Goal: Find specific page/section: Find specific page/section

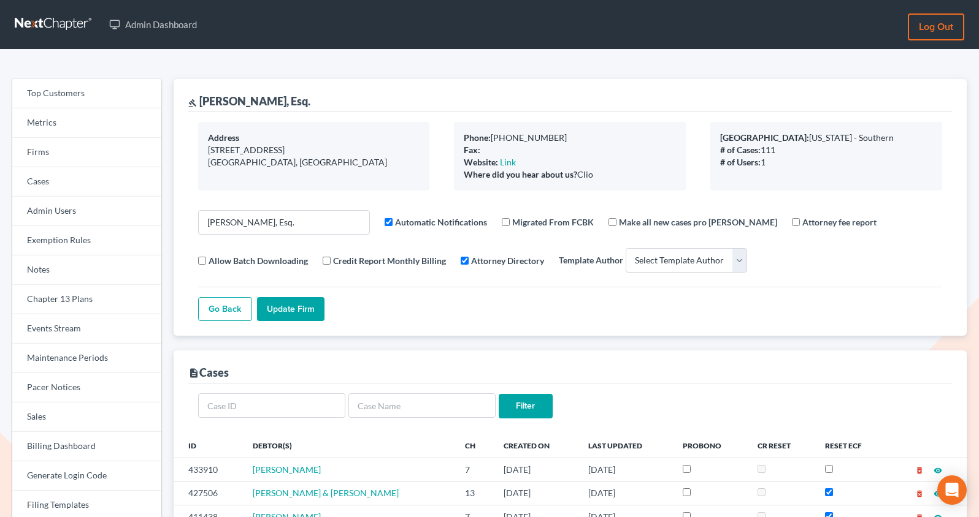
select select
click at [90, 150] on link "Firms" at bounding box center [86, 152] width 149 height 29
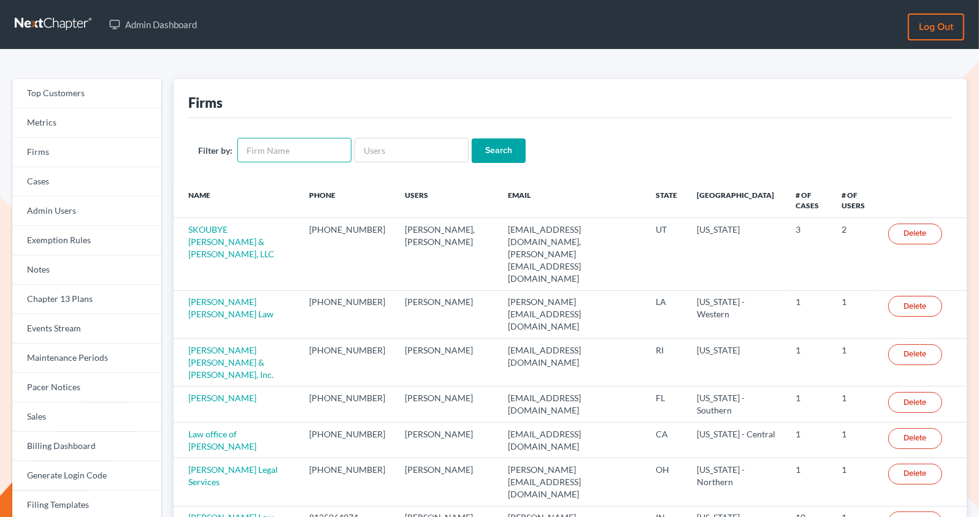
click at [264, 149] on input "text" at bounding box center [294, 150] width 114 height 25
type input "babers"
click at [471, 139] on input "Search" at bounding box center [498, 151] width 54 height 25
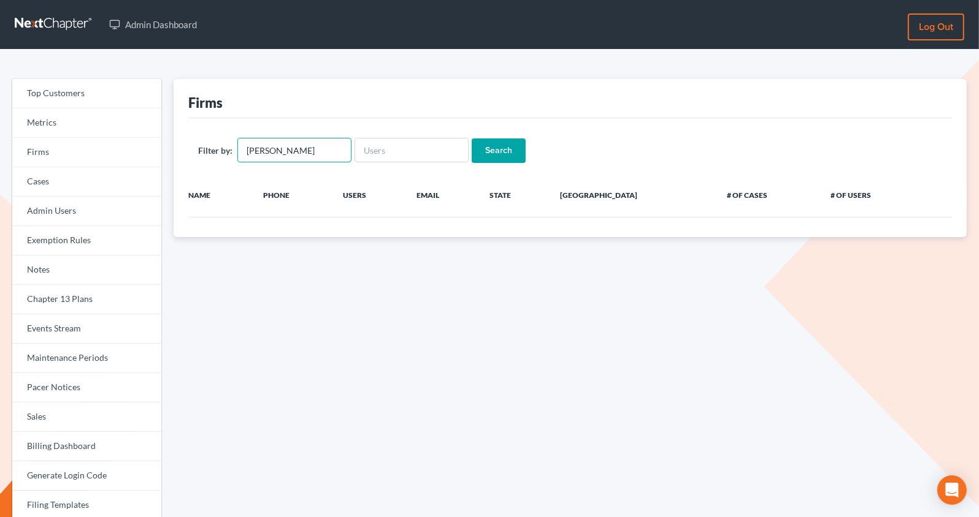
click at [283, 151] on input "babers" at bounding box center [294, 150] width 114 height 25
type input "Simply Blessed Law Firm"
click at [471, 139] on input "Search" at bounding box center [498, 151] width 54 height 25
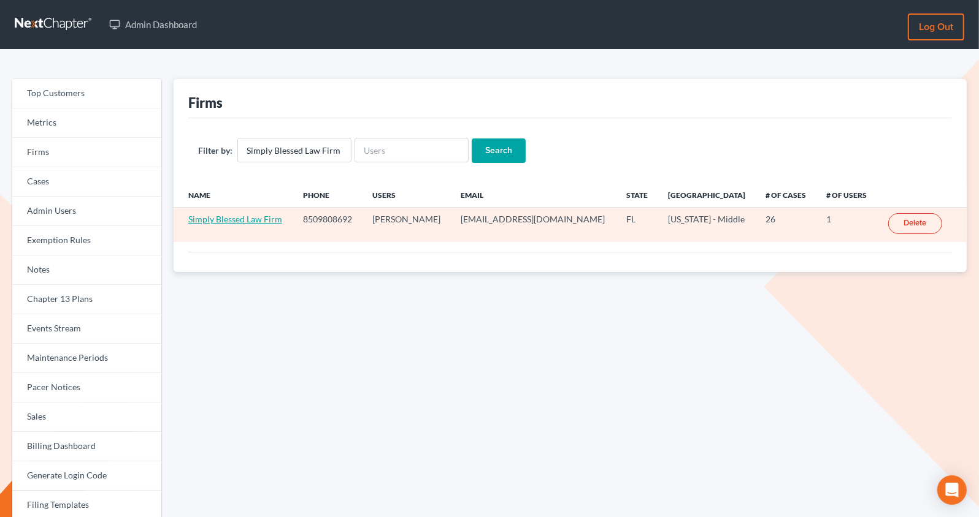
click at [253, 216] on link "Simply Blessed Law Firm" at bounding box center [235, 219] width 94 height 10
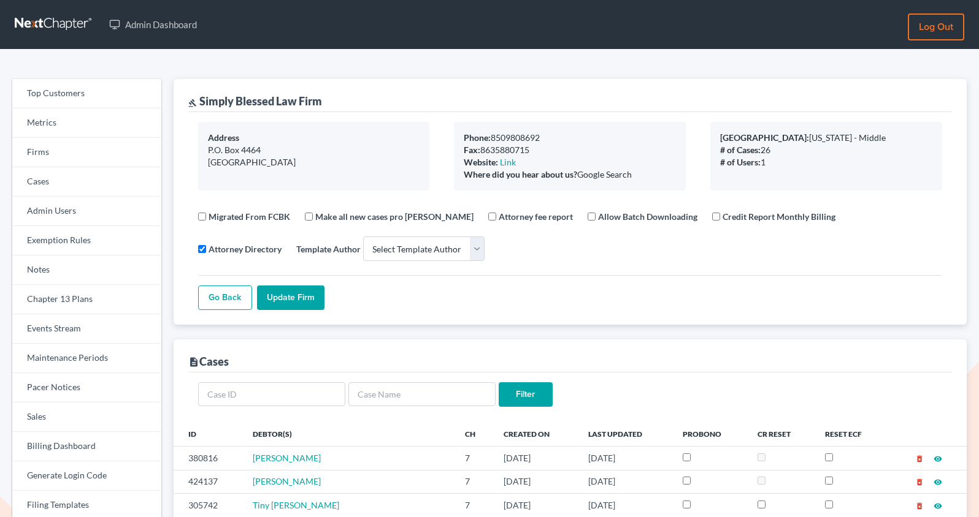
select select
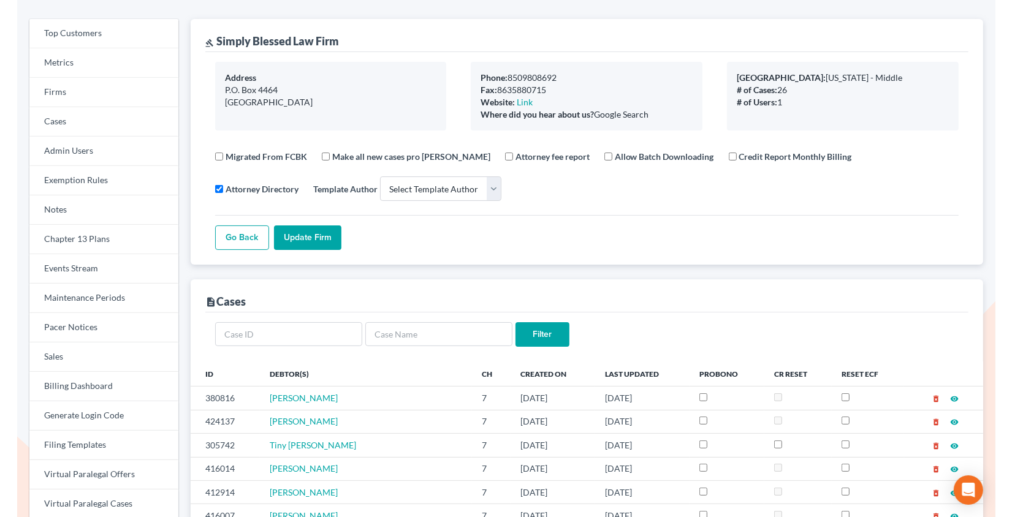
scroll to position [62, 0]
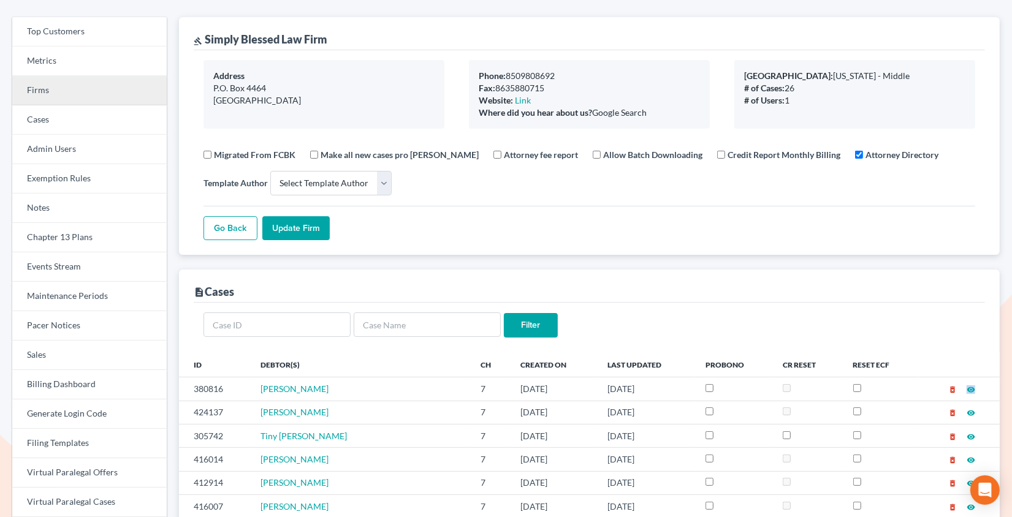
click at [39, 84] on link "Firms" at bounding box center [89, 90] width 155 height 29
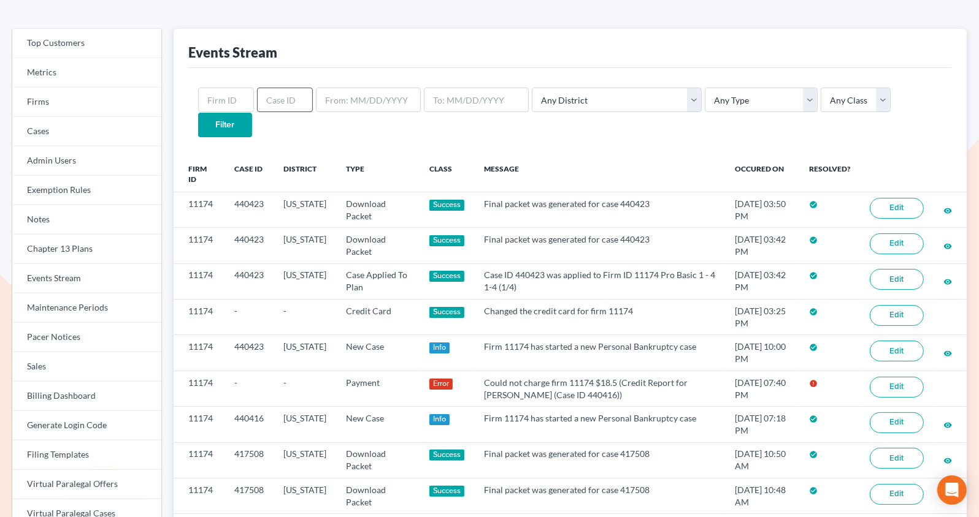
scroll to position [50, 0]
click at [235, 104] on input "text" at bounding box center [226, 100] width 56 height 25
paste input "3453"
type input "3453"
click at [198, 113] on input "Filter" at bounding box center [225, 125] width 54 height 25
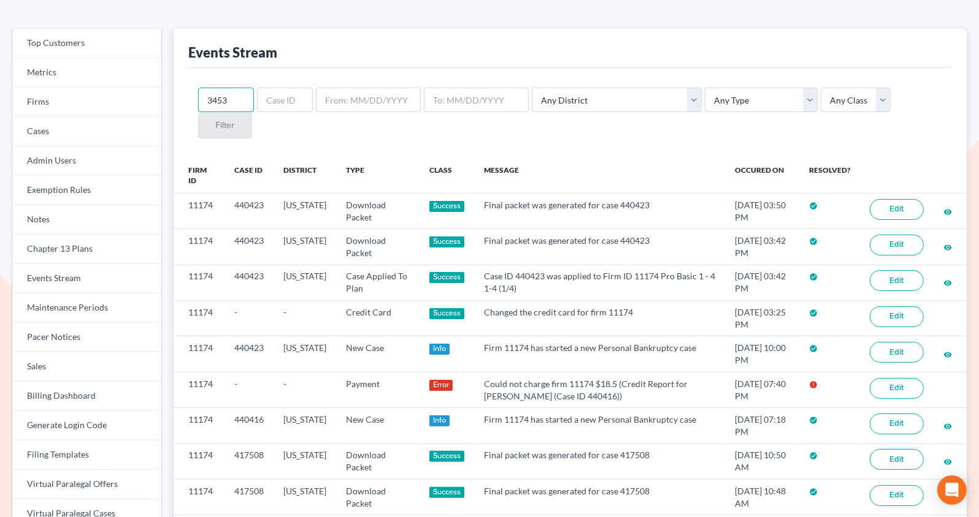
scroll to position [51, 0]
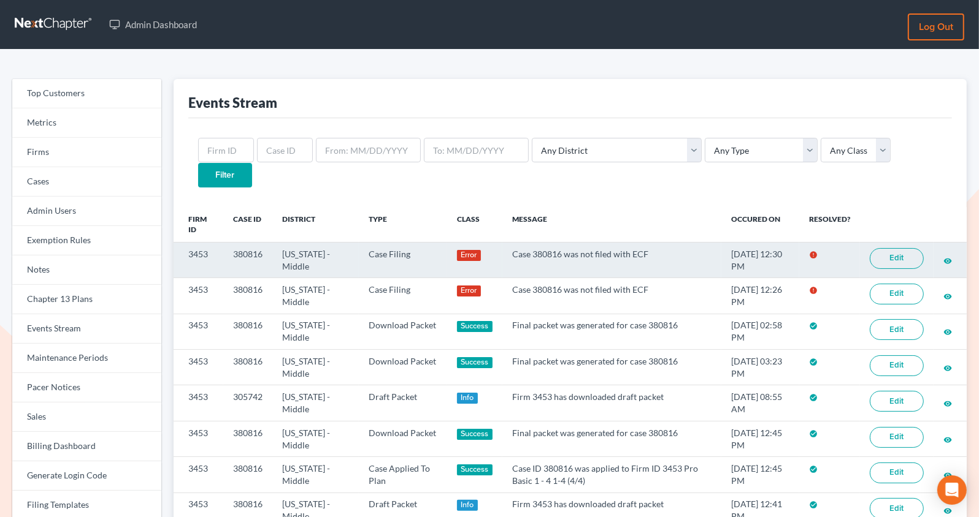
click at [899, 248] on link "Edit" at bounding box center [896, 258] width 54 height 21
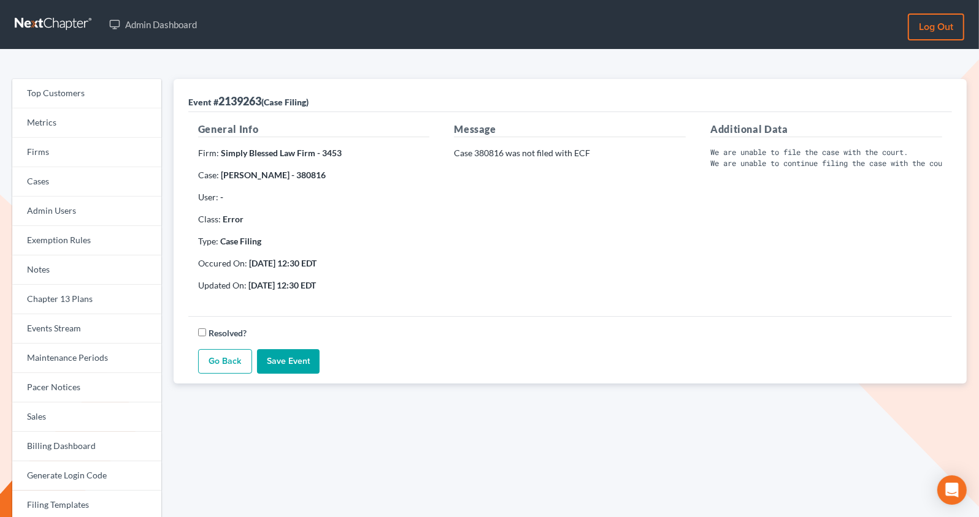
click at [326, 175] on strong "[PERSON_NAME] - 380816" at bounding box center [273, 175] width 105 height 10
copy strong "380816"
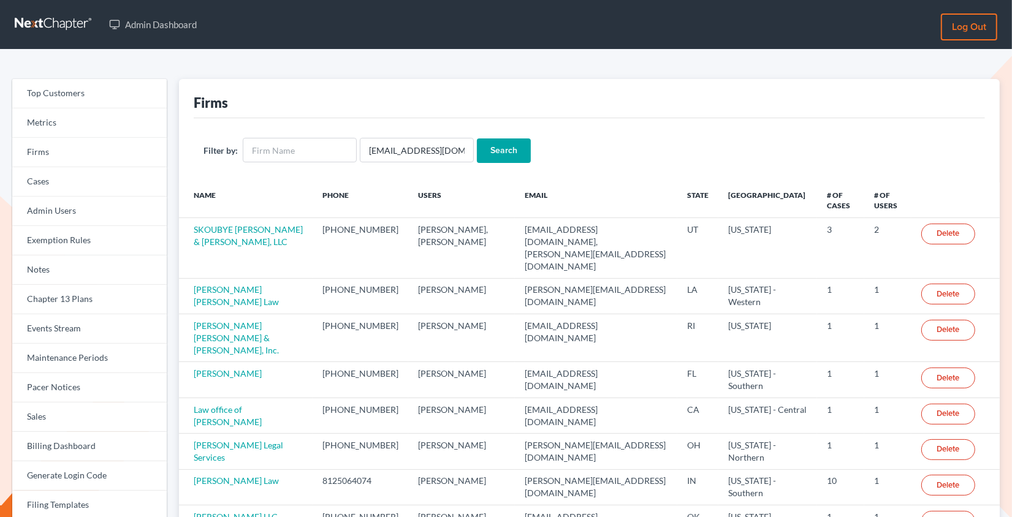
type input "sthomas@313965bank.com"
click at [477, 139] on input "Search" at bounding box center [504, 151] width 54 height 25
